Goal: Information Seeking & Learning: Learn about a topic

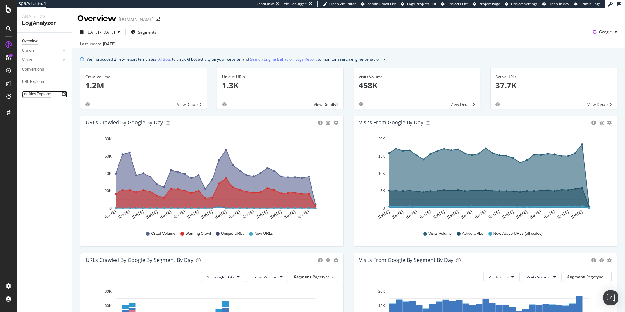
click at [50, 93] on div "Logfiles Explorer" at bounding box center [36, 94] width 29 height 7
click at [115, 31] on span "[DATE] - [DATE]" at bounding box center [100, 32] width 29 height 6
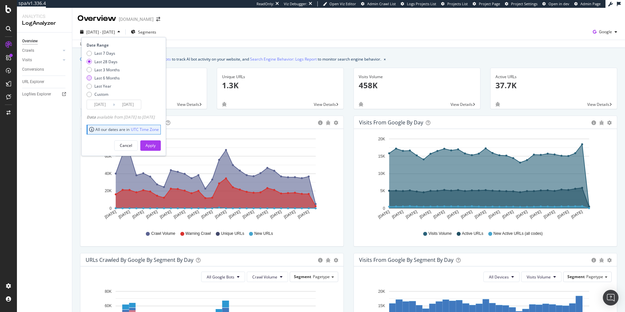
click at [115, 78] on div "Last 6 Months" at bounding box center [106, 78] width 25 height 6
type input "[DATE]"
click at [156, 143] on div "Apply" at bounding box center [151, 146] width 10 height 6
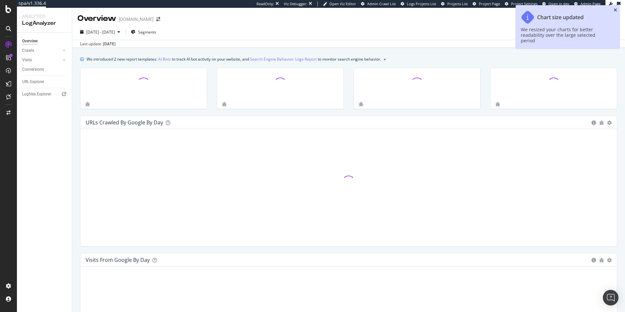
click at [614, 9] on icon "close toast" at bounding box center [616, 10] width 4 height 5
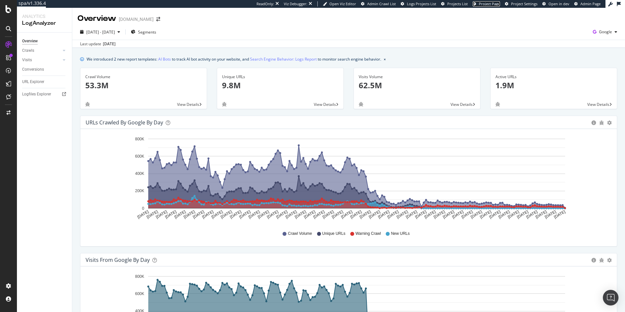
click at [484, 3] on span "Project Page" at bounding box center [489, 3] width 21 height 5
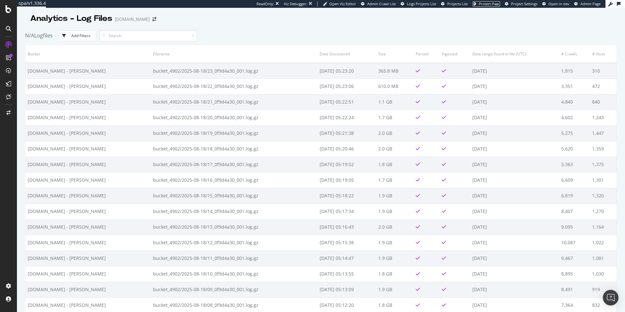
click at [484, 2] on span "Project Page" at bounding box center [489, 3] width 21 height 5
click at [485, 5] on span "Project Page" at bounding box center [489, 3] width 21 height 5
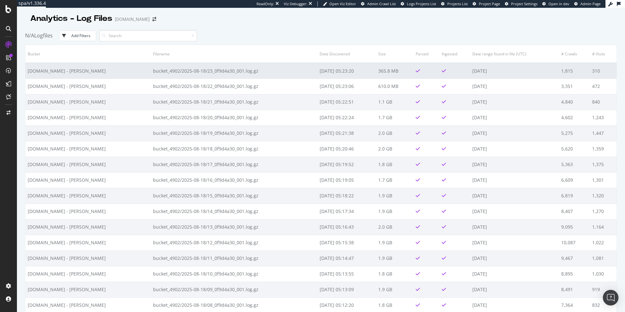
click at [334, 76] on td "2025-08-19 05:23:20" at bounding box center [347, 71] width 59 height 16
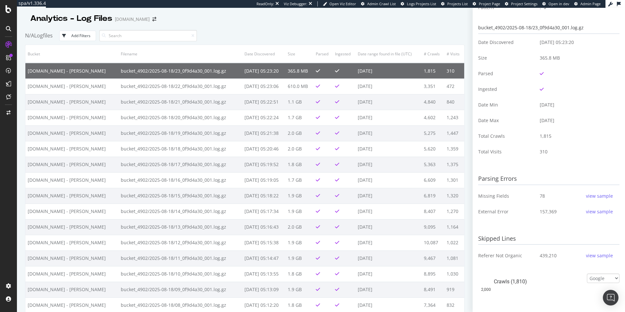
scroll to position [81, 0]
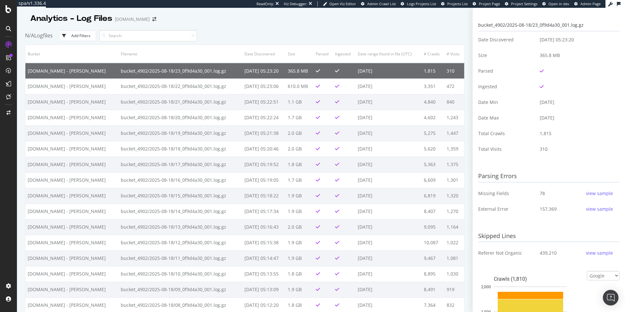
click at [588, 209] on div "view sample" at bounding box center [599, 209] width 27 height 7
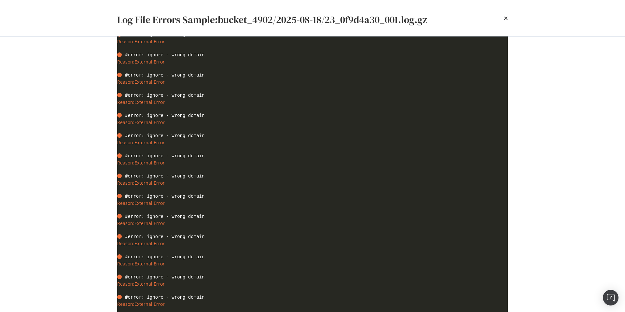
scroll to position [584, 0]
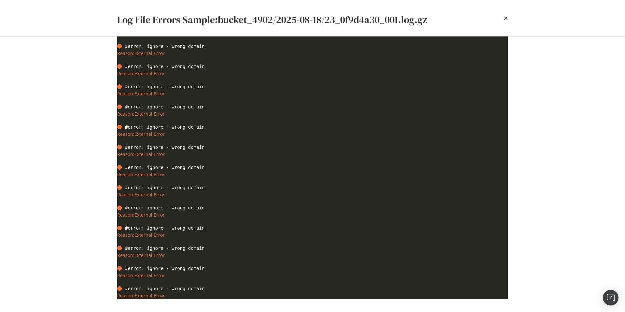
click at [508, 18] on div "Log File Errors Sample: bucket_4902/2025-08-18/23_0f9d4a30_001.log.gz" at bounding box center [312, 18] width 417 height 36
click at [506, 18] on icon "times" at bounding box center [506, 18] width 4 height 5
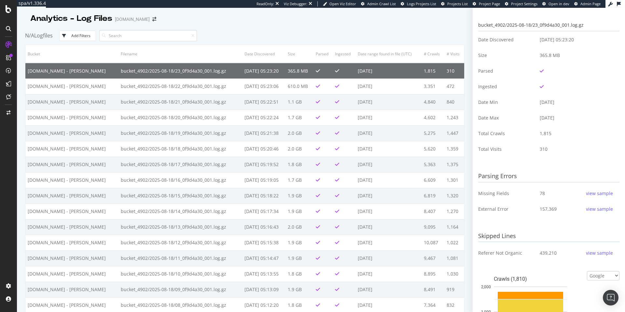
scroll to position [87, 0]
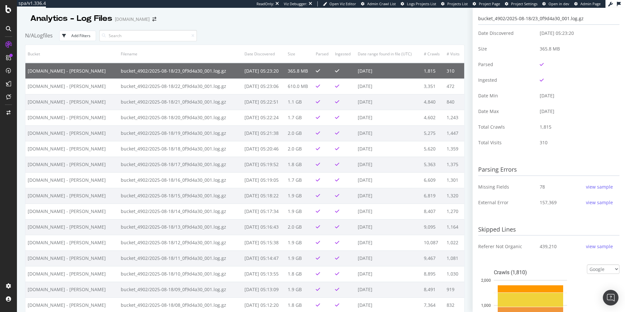
click at [596, 245] on div "view sample" at bounding box center [599, 246] width 27 height 7
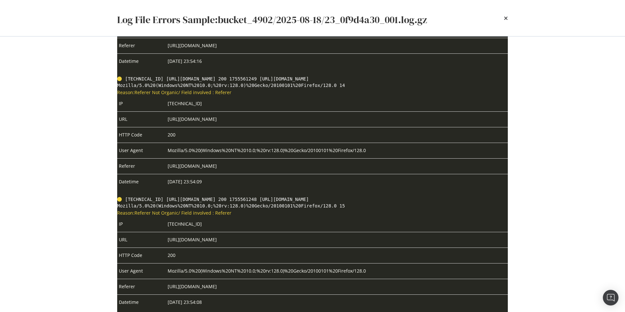
scroll to position [1175, 0]
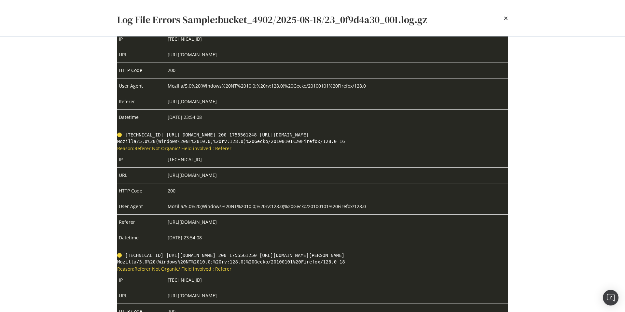
click at [508, 17] on div "Log File Errors Sample: bucket_4902/2025-08-18/23_0f9d4a30_001.log.gz" at bounding box center [312, 18] width 417 height 36
click at [505, 17] on icon "times" at bounding box center [506, 18] width 4 height 5
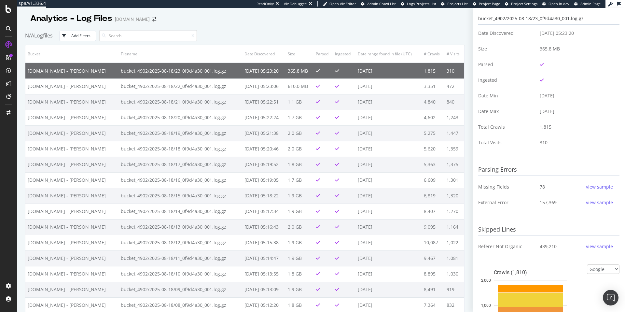
click at [589, 244] on div "view sample" at bounding box center [599, 246] width 27 height 7
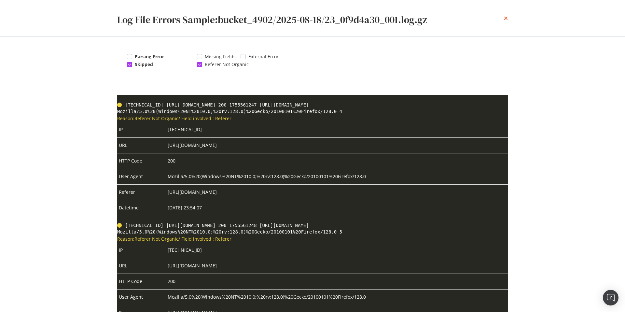
click at [505, 18] on icon "times" at bounding box center [506, 18] width 4 height 5
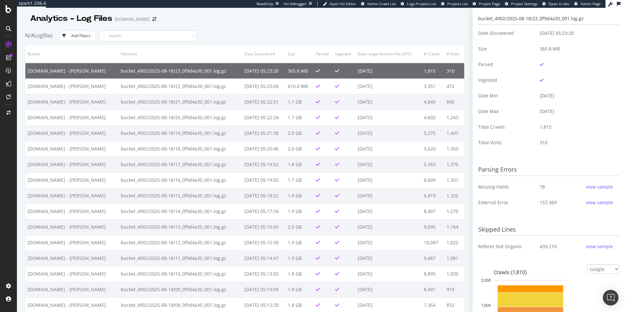
click at [587, 243] on div "view sample" at bounding box center [599, 246] width 27 height 7
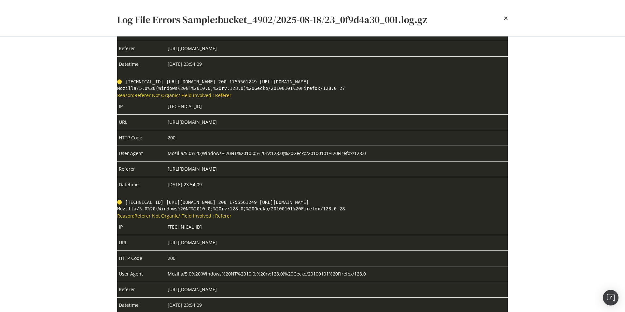
scroll to position [2639, 0]
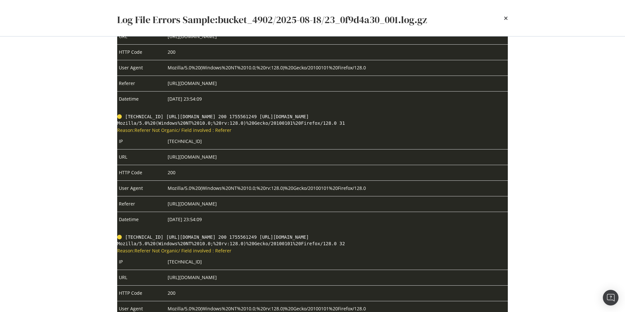
click at [509, 17] on div "Log File Errors Sample: bucket_4902/2025-08-18/23_0f9d4a30_001.log.gz" at bounding box center [312, 18] width 417 height 36
click at [506, 18] on icon "times" at bounding box center [506, 18] width 4 height 5
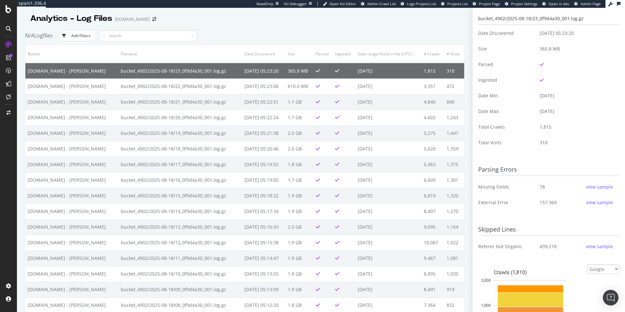
scroll to position [87, 0]
click at [596, 201] on div "view sample" at bounding box center [599, 202] width 27 height 7
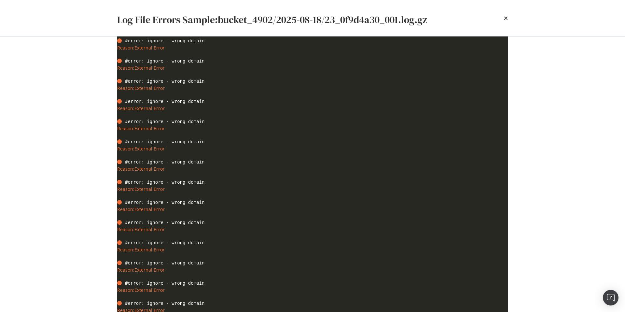
scroll to position [584, 0]
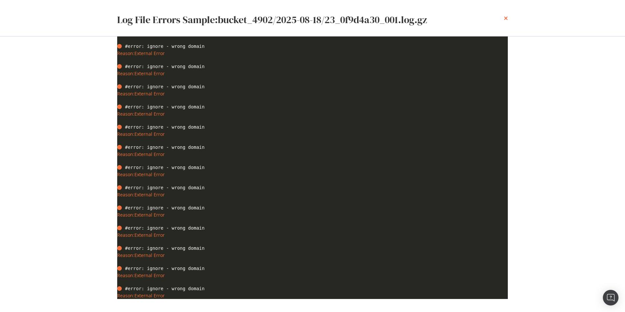
click at [506, 19] on icon "times" at bounding box center [506, 18] width 4 height 5
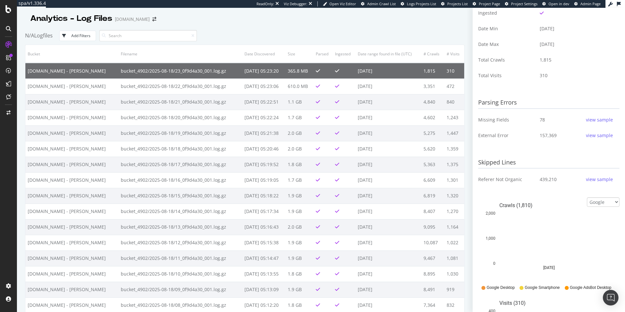
scroll to position [156, 0]
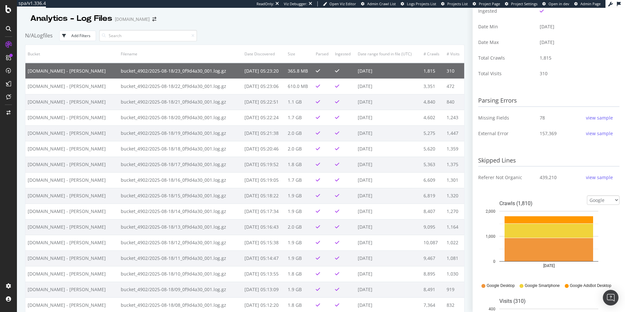
click at [531, 287] on div "Google Desktop Google Smartphone Google AdsBot Desktop" at bounding box center [549, 285] width 135 height 15
click at [603, 195] on select "Google Bing OpenAI Other AI Bots" at bounding box center [603, 199] width 33 height 9
click at [587, 195] on select "Google Bing OpenAI Other AI Bots" at bounding box center [603, 199] width 33 height 9
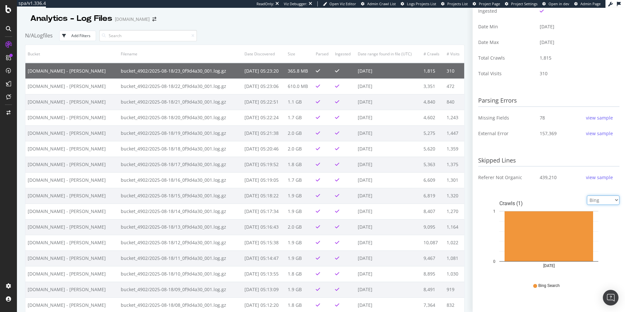
click at [601, 199] on select "Google Bing OpenAI Other AI Bots" at bounding box center [603, 199] width 33 height 9
click at [587, 195] on select "Google Bing OpenAI Other AI Bots" at bounding box center [603, 199] width 33 height 9
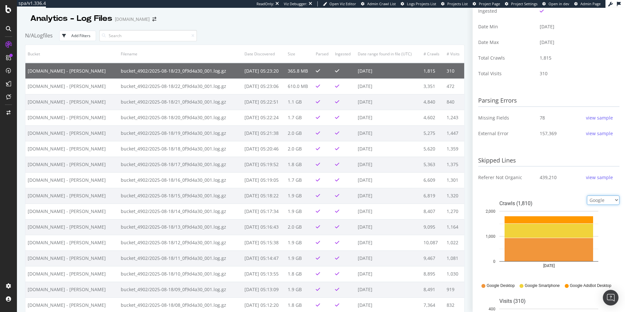
click at [601, 199] on select "Google Bing OpenAI Other AI Bots" at bounding box center [603, 199] width 33 height 9
click at [587, 195] on select "Google Bing OpenAI Other AI Bots" at bounding box center [603, 199] width 33 height 9
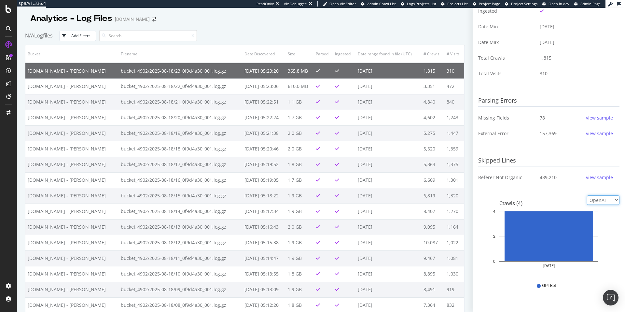
click at [599, 200] on select "Google Bing OpenAI Other AI Bots" at bounding box center [603, 199] width 33 height 9
select select "google"
click at [587, 195] on select "Google Bing OpenAI Other AI Bots" at bounding box center [603, 199] width 33 height 9
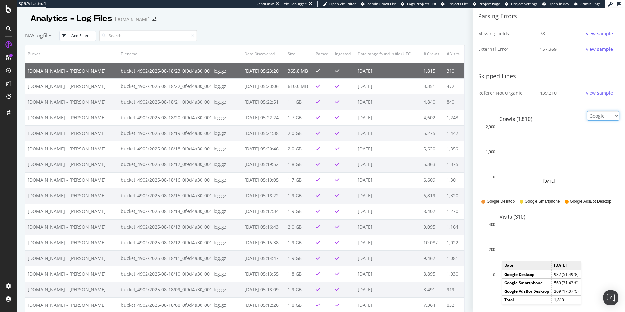
scroll to position [279, 0]
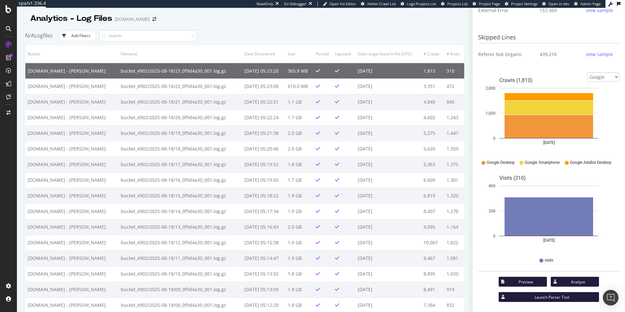
click at [579, 276] on button "Analyze" at bounding box center [575, 281] width 49 height 10
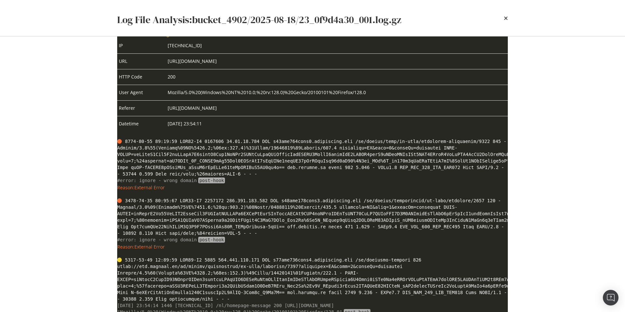
scroll to position [0, 0]
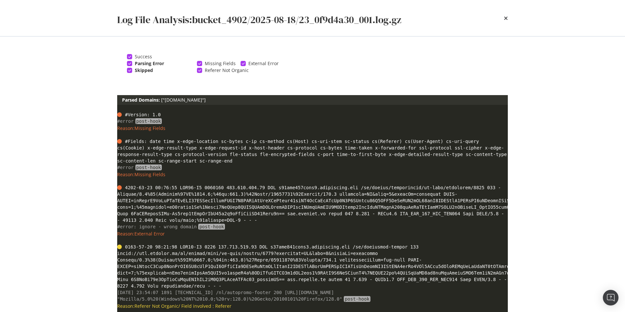
click at [131, 63] on div "modal" at bounding box center [129, 63] width 5 height 5
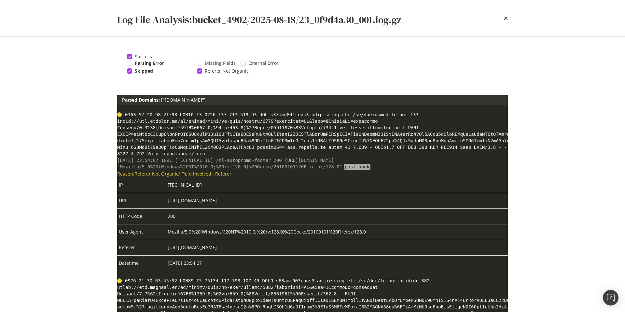
click at [130, 72] on icon "modal" at bounding box center [129, 70] width 3 height 3
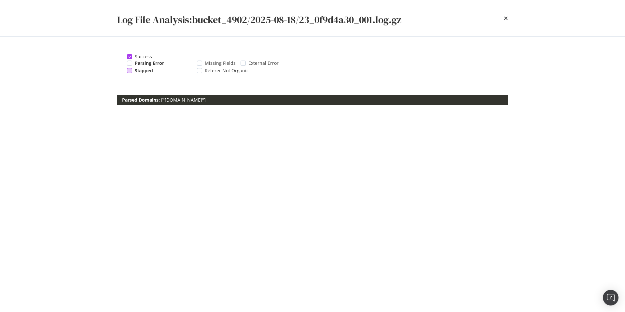
click at [128, 55] on icon "modal" at bounding box center [129, 56] width 3 height 3
click at [128, 55] on div "modal" at bounding box center [129, 56] width 5 height 5
click at [508, 16] on div "Log File Analysis: bucket_4902/2025-08-18/23_0f9d4a30_001.log.gz" at bounding box center [312, 18] width 417 height 36
click at [506, 20] on icon "times" at bounding box center [506, 18] width 4 height 5
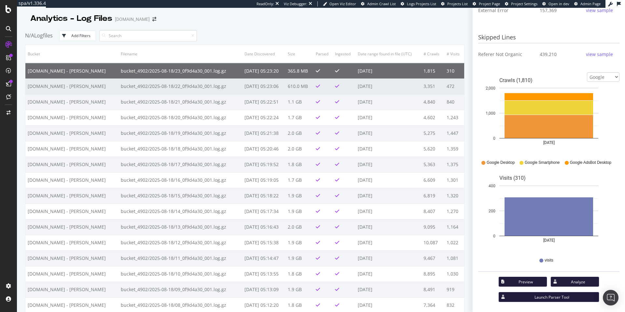
click at [384, 84] on td "2025-08-18" at bounding box center [389, 86] width 66 height 16
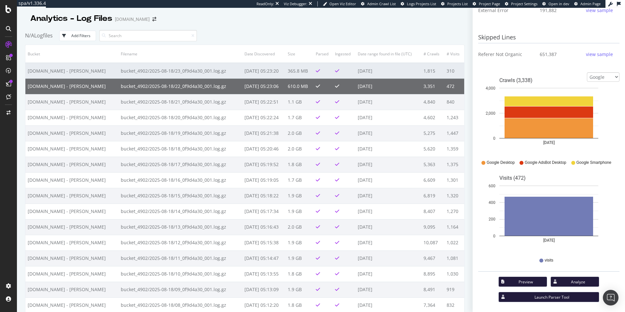
click at [386, 73] on td "2025-08-18" at bounding box center [389, 71] width 66 height 16
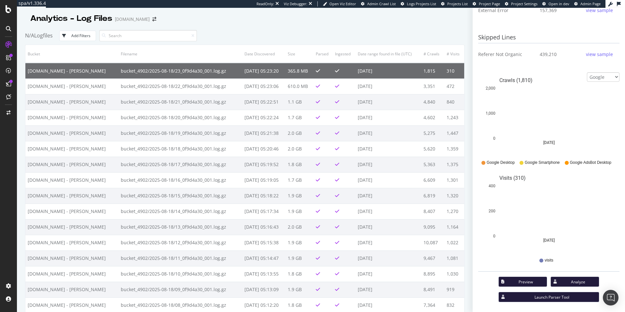
scroll to position [279, 0]
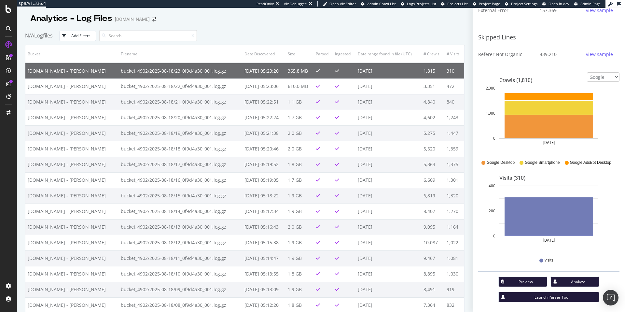
click at [529, 282] on div "Preview" at bounding box center [526, 282] width 32 height 6
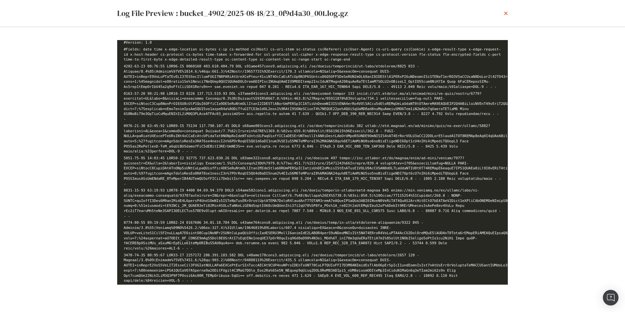
click at [506, 14] on icon "times" at bounding box center [506, 13] width 4 height 5
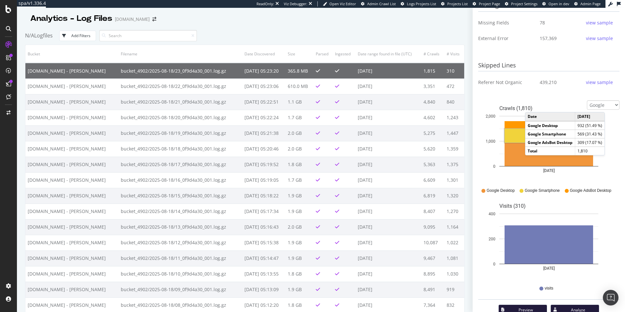
scroll to position [241, 0]
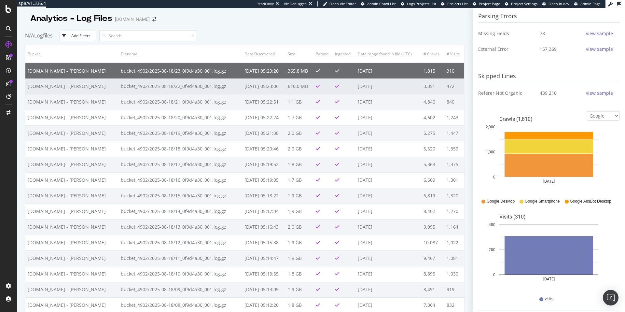
click at [377, 87] on td "2025-08-18" at bounding box center [389, 86] width 66 height 16
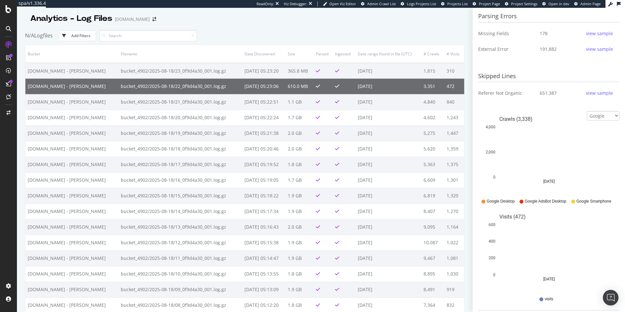
scroll to position [279, 0]
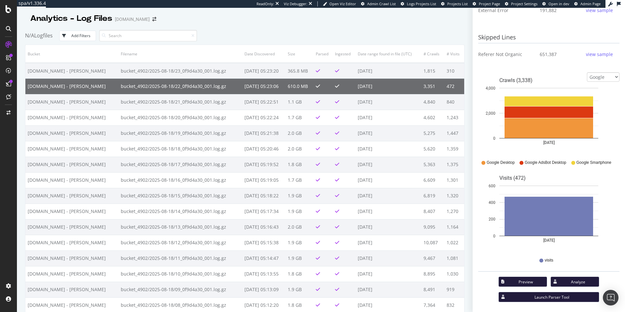
click at [562, 282] on div "Analyze" at bounding box center [578, 282] width 32 height 6
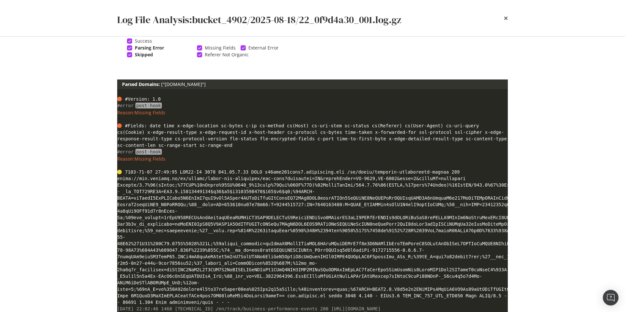
scroll to position [0, 0]
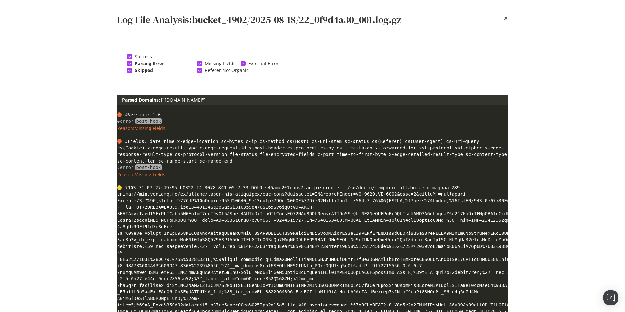
click at [131, 68] on div "modal" at bounding box center [129, 70] width 5 height 5
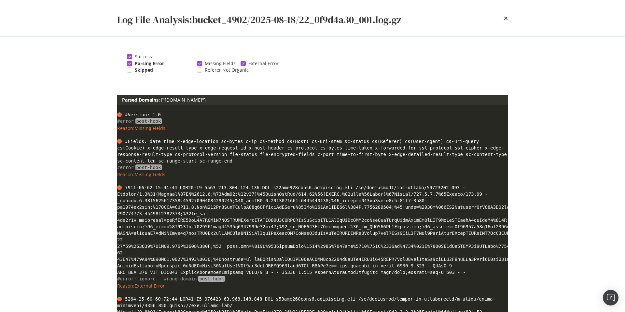
click at [129, 64] on icon "modal" at bounding box center [129, 63] width 3 height 3
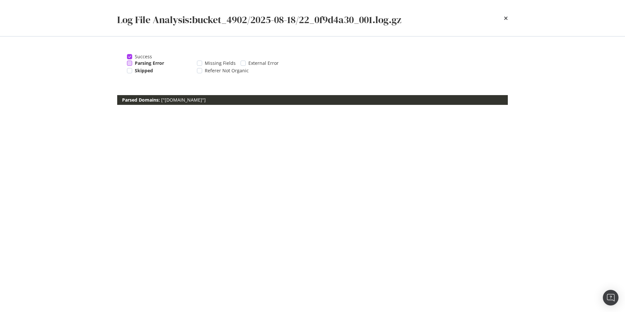
click at [129, 64] on div "modal" at bounding box center [129, 63] width 5 height 5
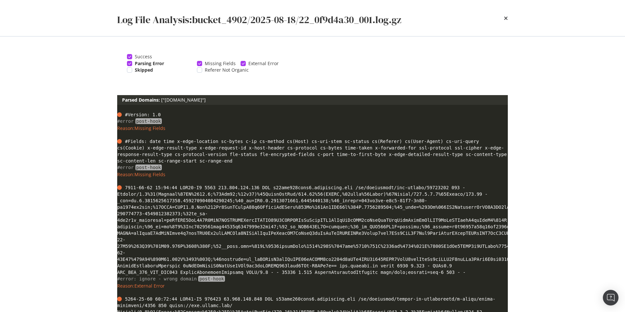
click at [243, 64] on icon "modal" at bounding box center [243, 63] width 3 height 3
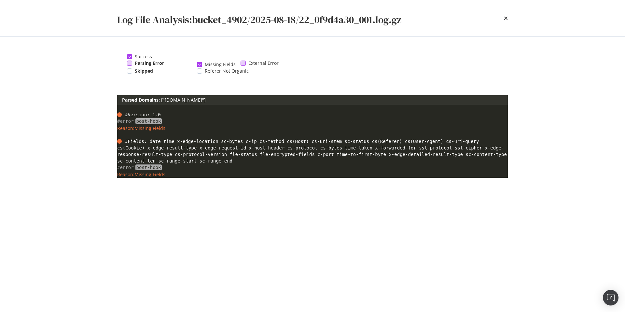
click at [200, 63] on icon "modal" at bounding box center [199, 64] width 3 height 3
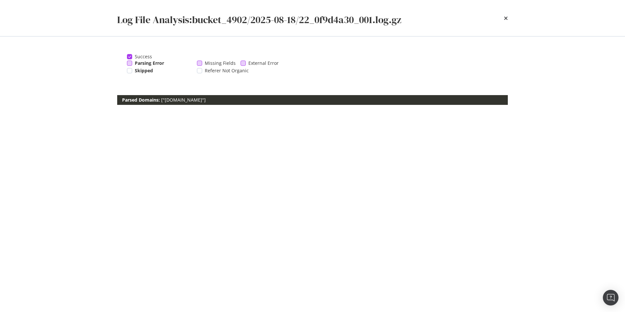
click at [245, 64] on div "External Error" at bounding box center [260, 63] width 38 height 7
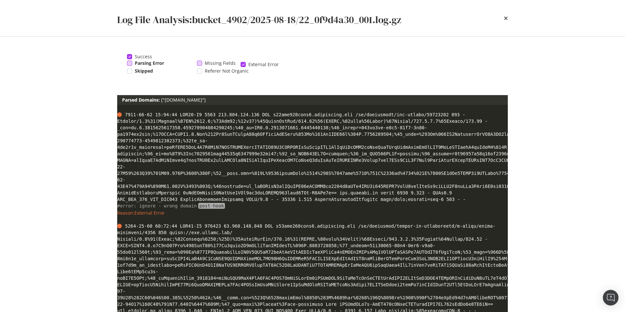
click at [241, 62] on div "modal" at bounding box center [243, 64] width 5 height 5
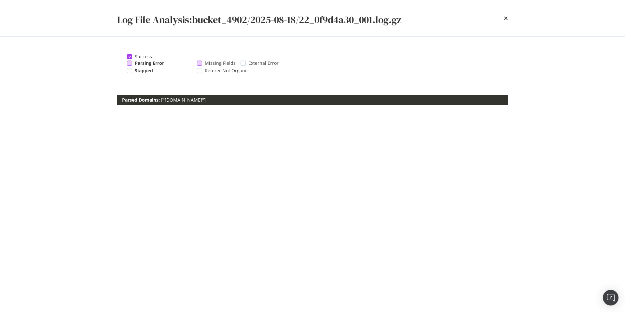
click at [219, 65] on span "Missing Fields" at bounding box center [220, 63] width 31 height 7
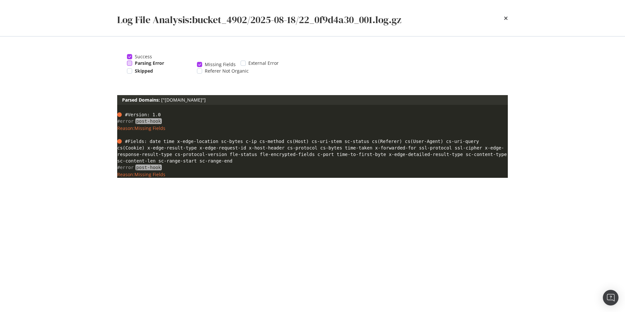
click at [219, 65] on span "Missing Fields" at bounding box center [220, 64] width 31 height 7
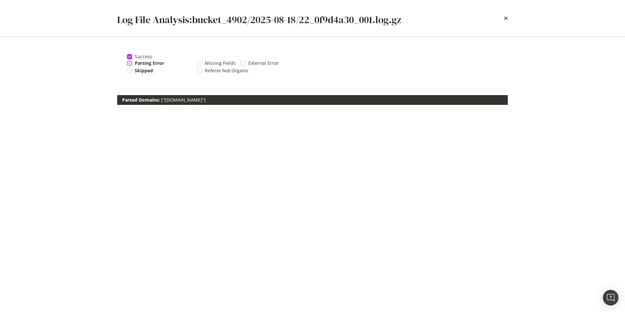
click at [132, 63] on div "Parsing Error" at bounding box center [159, 63] width 65 height 7
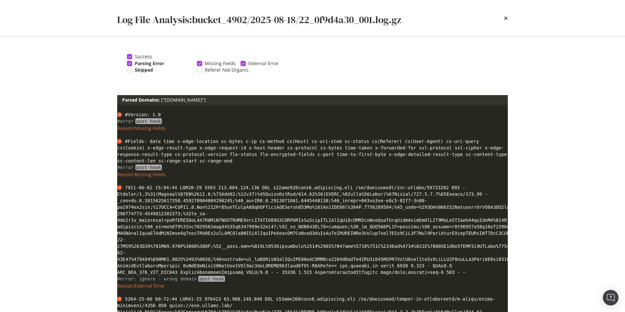
click at [128, 65] on div "modal" at bounding box center [129, 63] width 5 height 5
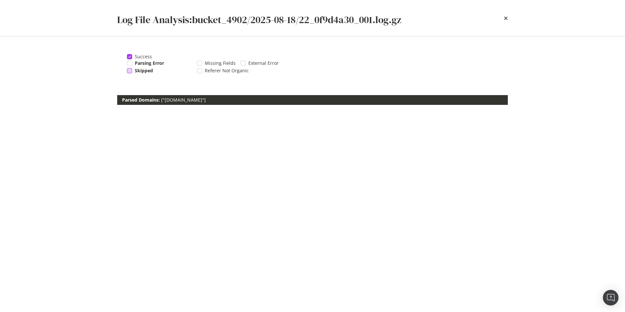
click at [128, 68] on div "modal" at bounding box center [129, 70] width 5 height 5
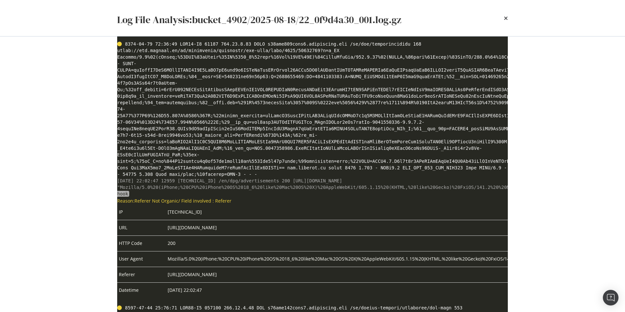
scroll to position [864, 0]
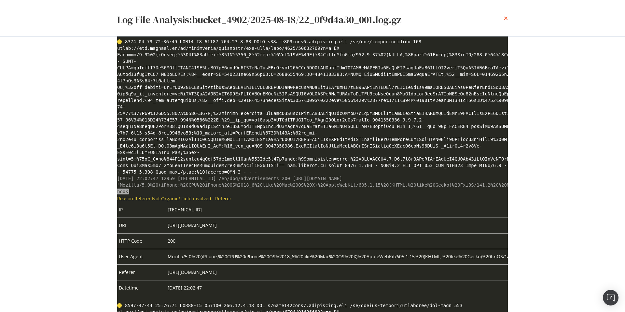
click at [507, 21] on icon "times" at bounding box center [506, 18] width 4 height 5
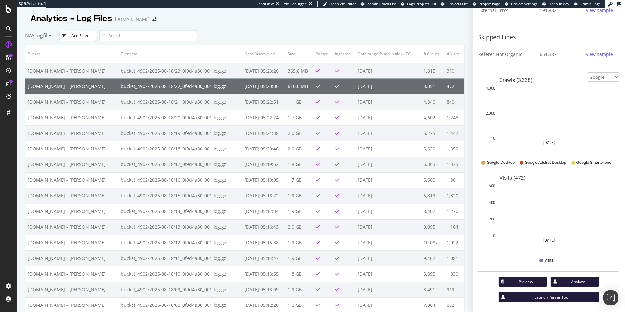
scroll to position [279, 0]
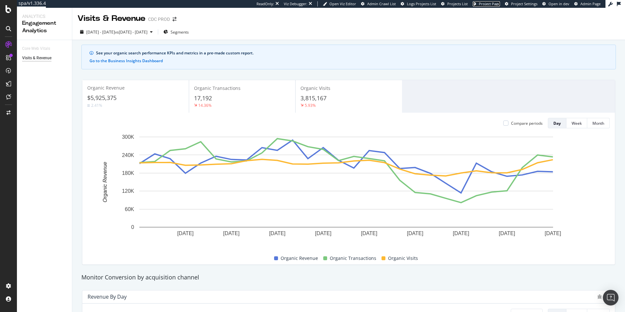
click at [498, 4] on span "Project Page" at bounding box center [489, 3] width 21 height 5
